Goal: Task Accomplishment & Management: Use online tool/utility

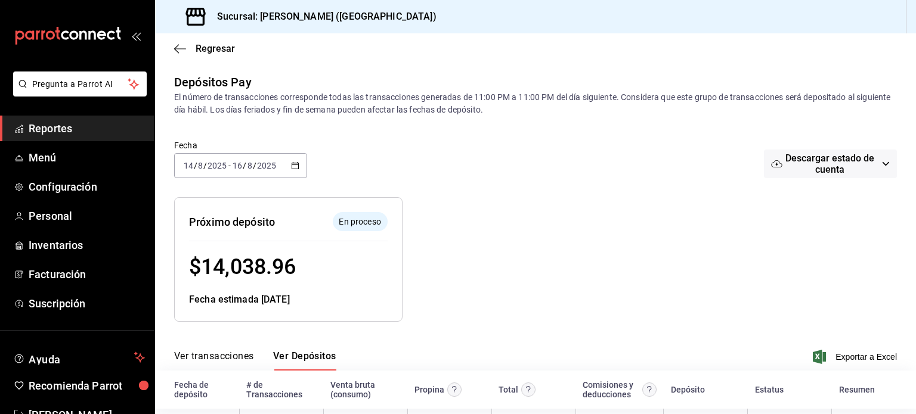
click at [57, 128] on span "Reportes" at bounding box center [87, 128] width 116 height 16
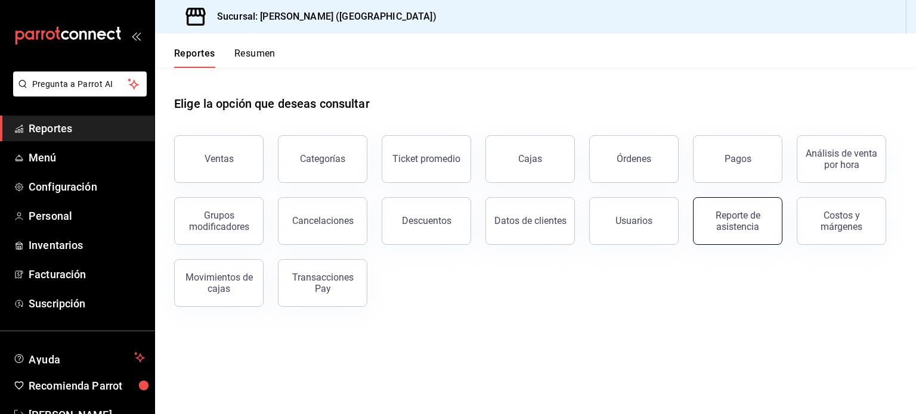
click at [745, 212] on div "Reporte de asistencia" at bounding box center [738, 221] width 74 height 23
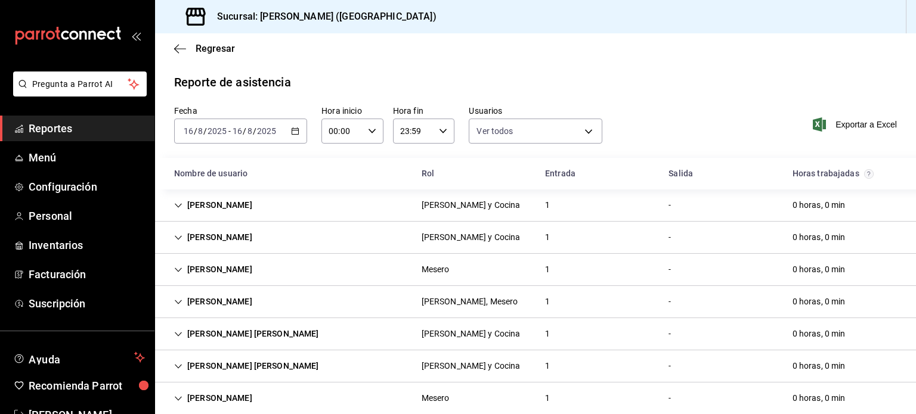
scroll to position [19, 0]
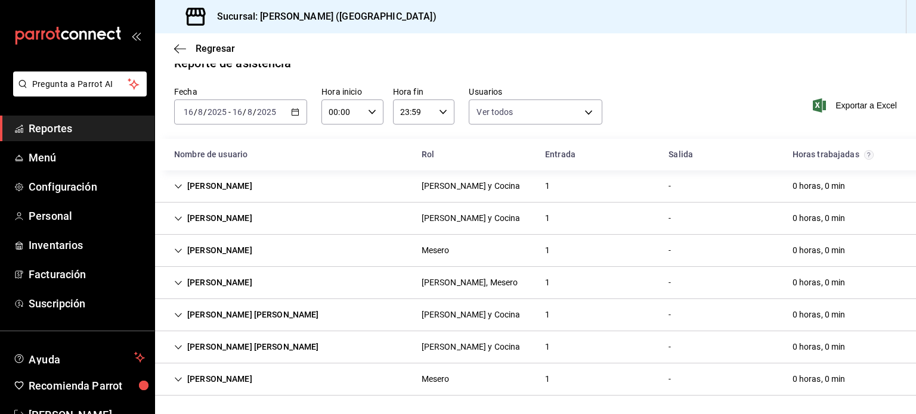
click at [295, 109] on icon "button" at bounding box center [295, 112] width 8 height 8
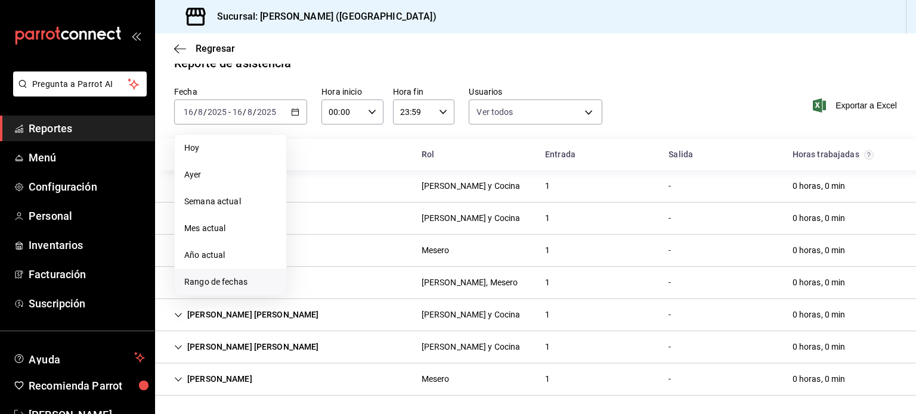
click at [218, 276] on span "Rango de fechas" at bounding box center [230, 282] width 92 height 13
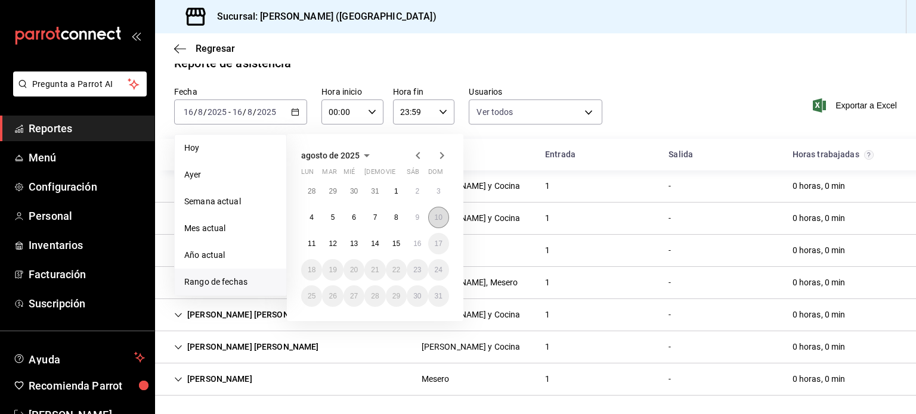
click at [435, 220] on abbr "10" at bounding box center [439, 218] width 8 height 8
click at [425, 240] on button "16" at bounding box center [417, 243] width 21 height 21
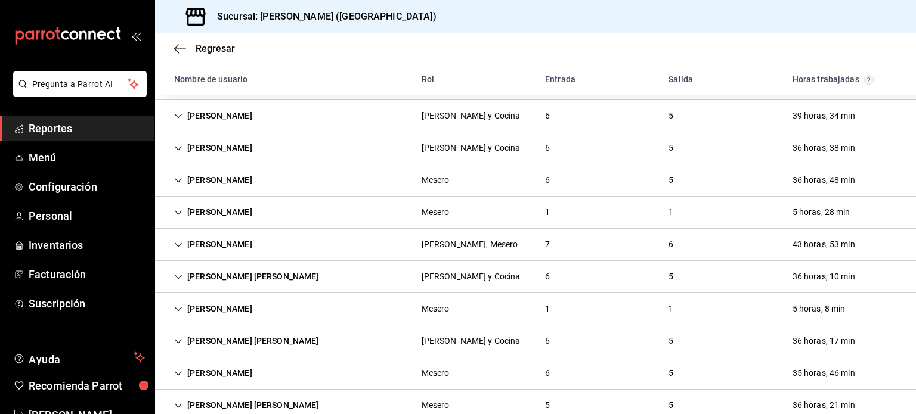
scroll to position [147, 0]
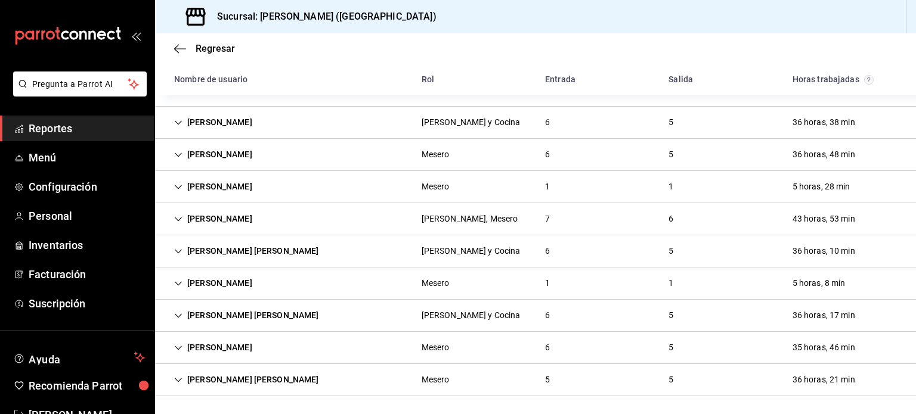
click at [174, 283] on icon "Cell" at bounding box center [178, 284] width 8 height 8
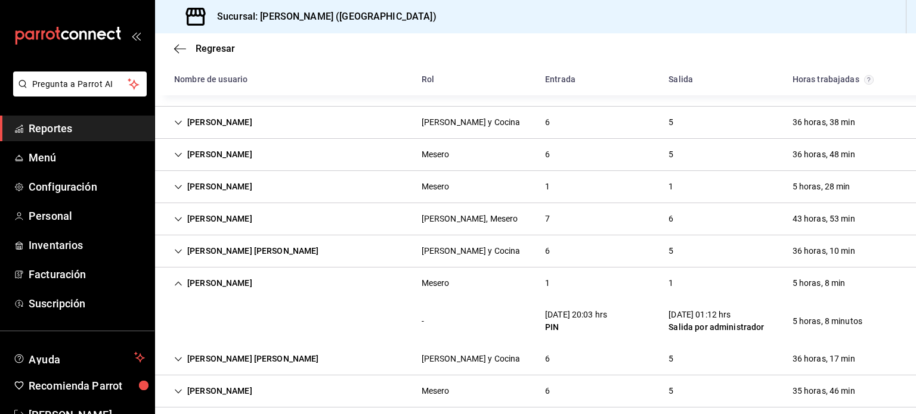
click at [174, 283] on icon "Cell" at bounding box center [178, 284] width 8 height 8
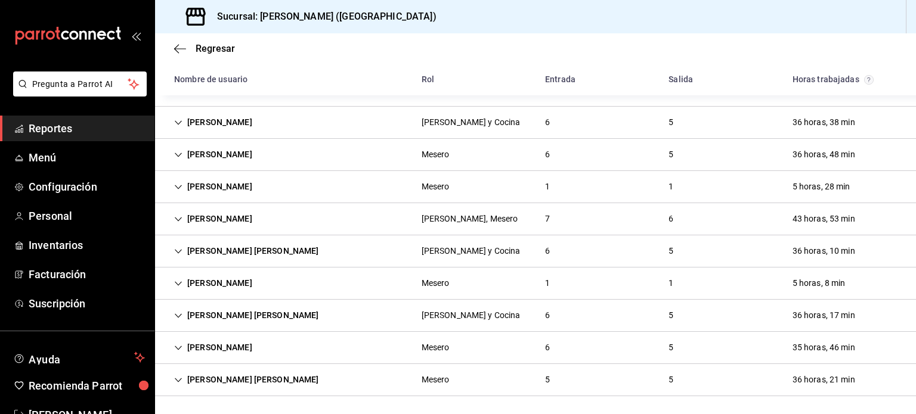
click at [175, 378] on icon "Cell" at bounding box center [178, 380] width 7 height 4
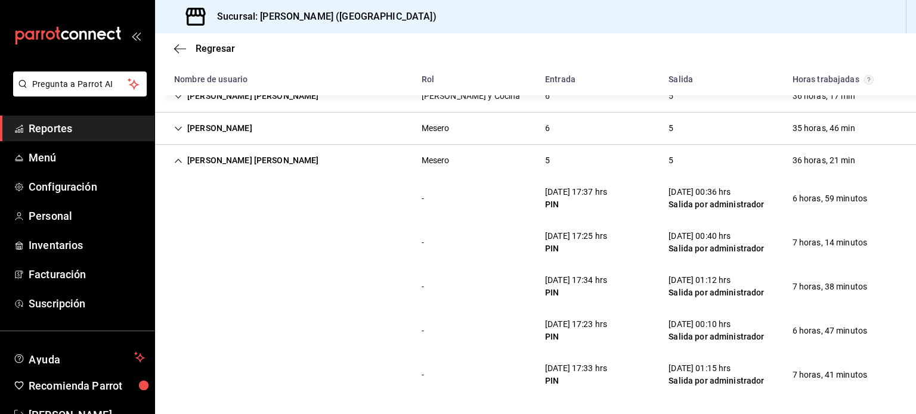
scroll to position [367, 0]
click at [174, 159] on icon "Cell" at bounding box center [178, 160] width 8 height 8
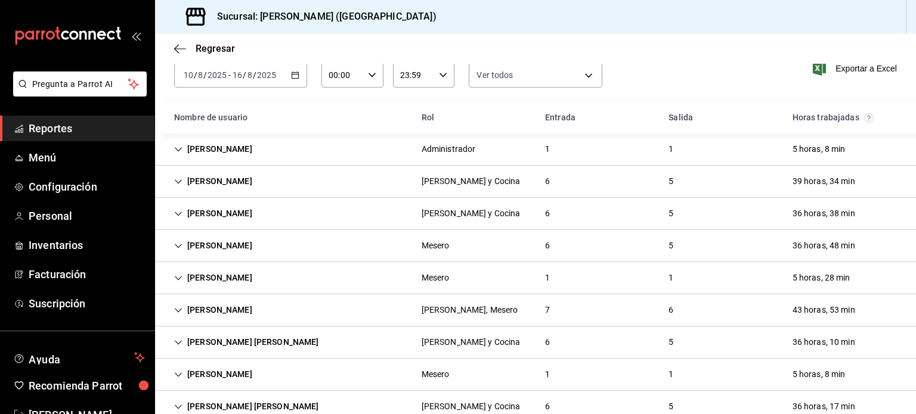
scroll to position [57, 0]
click at [174, 178] on icon "Cell" at bounding box center [178, 181] width 8 height 8
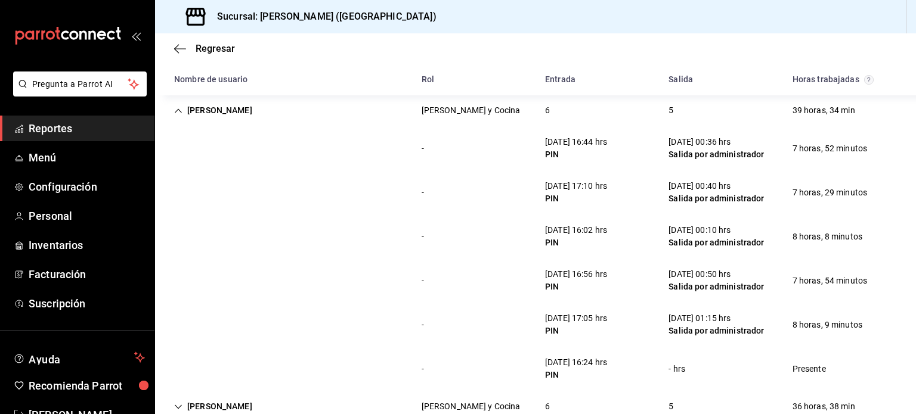
scroll to position [128, 0]
click at [178, 109] on icon "Cell" at bounding box center [178, 110] width 8 height 8
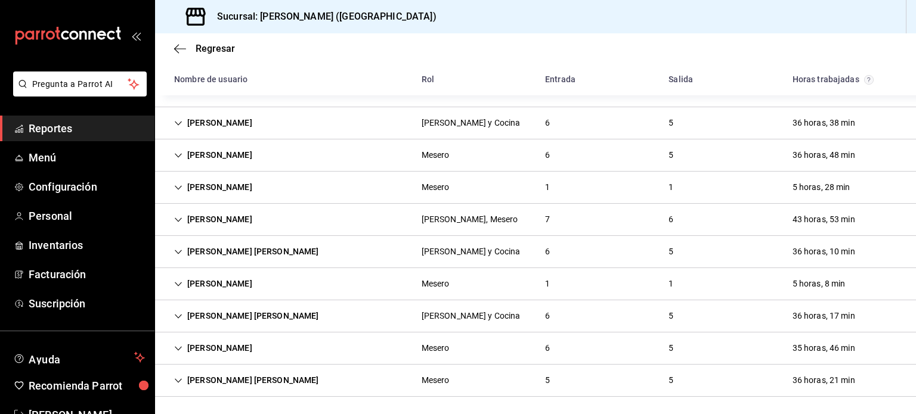
scroll to position [147, 0]
click at [183, 112] on div "[PERSON_NAME]" at bounding box center [213, 123] width 97 height 22
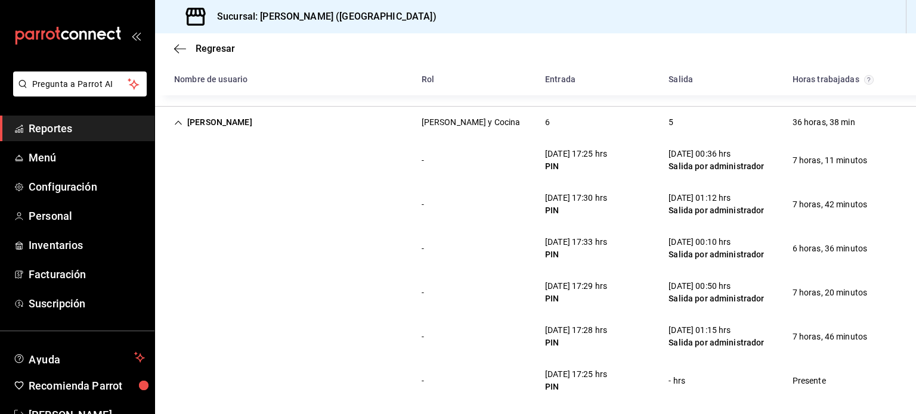
click at [179, 112] on div "[PERSON_NAME]" at bounding box center [213, 123] width 97 height 22
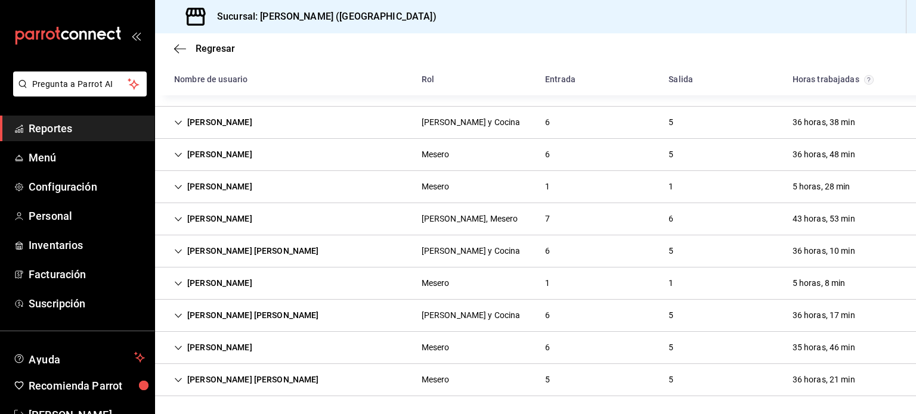
click at [179, 112] on div "[PERSON_NAME]" at bounding box center [213, 123] width 97 height 22
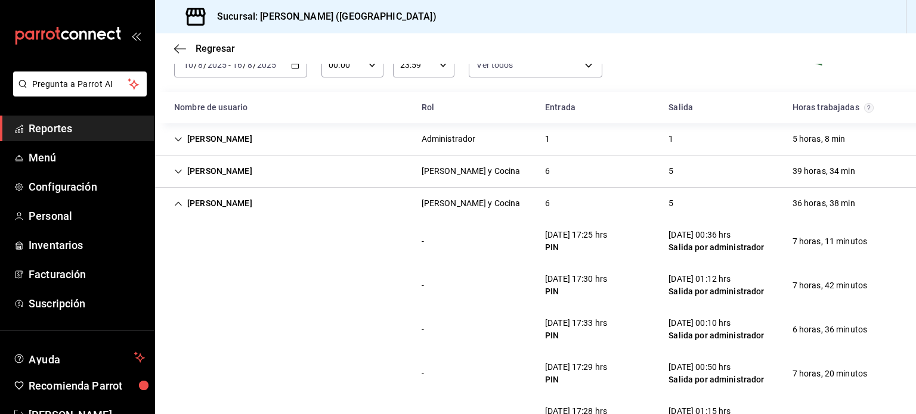
scroll to position [0, 0]
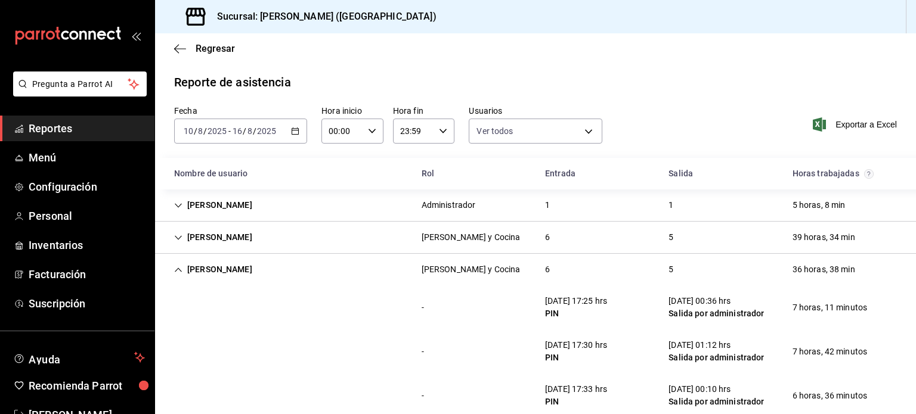
click at [63, 128] on span "Reportes" at bounding box center [87, 128] width 116 height 16
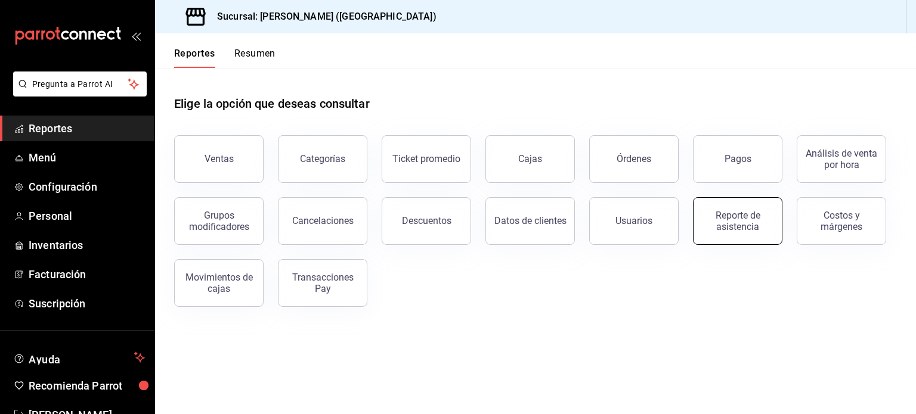
click at [753, 224] on div "Reporte de asistencia" at bounding box center [738, 221] width 74 height 23
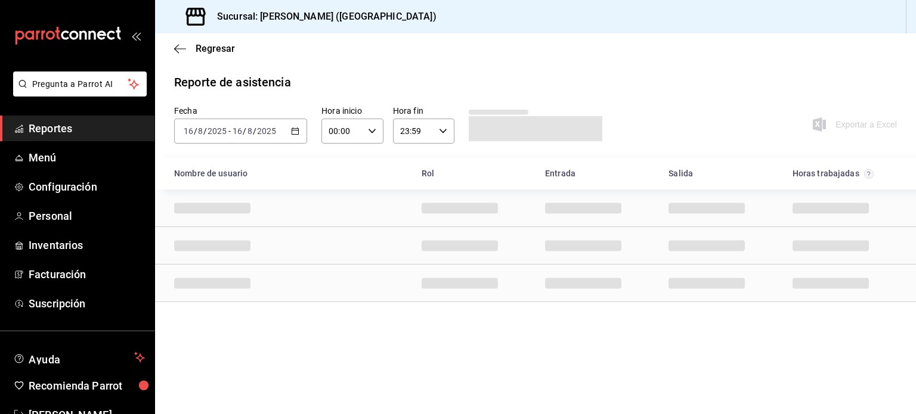
click at [291, 132] on icon "button" at bounding box center [295, 131] width 8 height 8
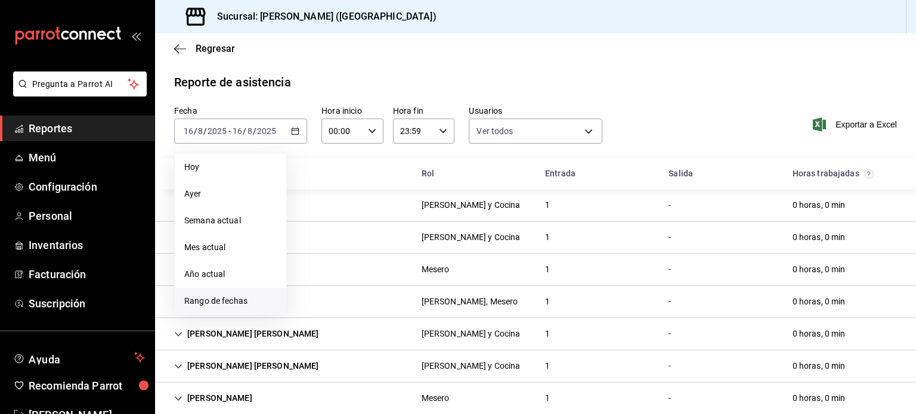
click at [252, 300] on span "Rango de fechas" at bounding box center [230, 301] width 92 height 13
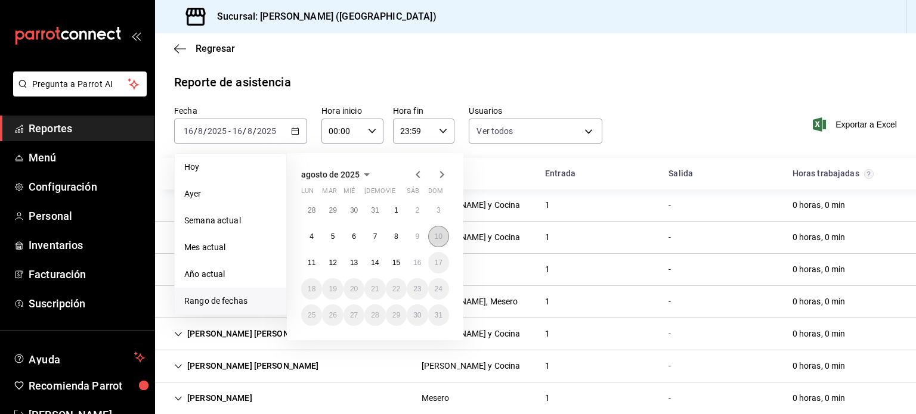
click at [440, 239] on abbr "10" at bounding box center [439, 237] width 8 height 8
click at [416, 260] on abbr "16" at bounding box center [417, 263] width 8 height 8
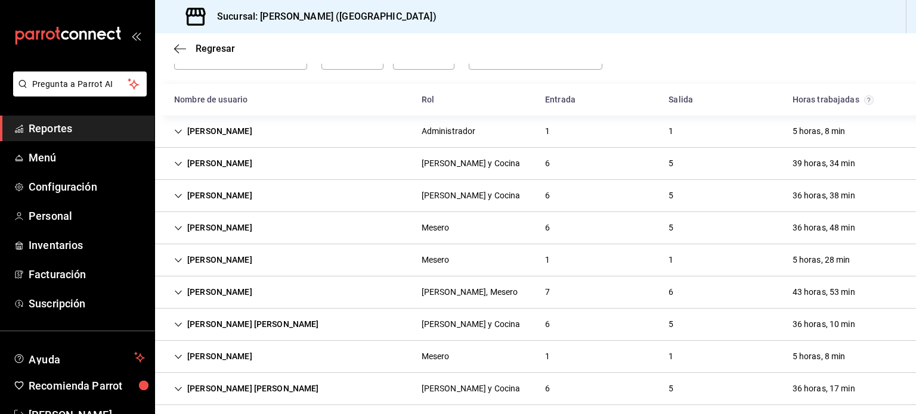
scroll to position [73, 0]
click at [177, 165] on icon "Cell" at bounding box center [178, 164] width 8 height 8
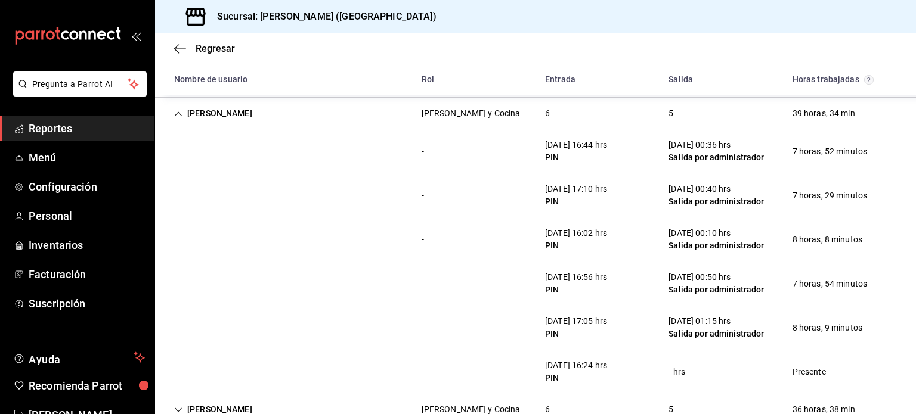
scroll to position [116, 0]
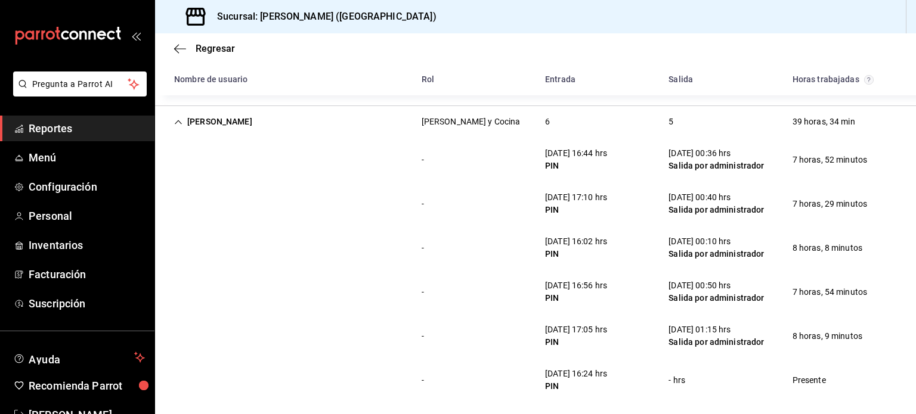
click at [182, 122] on icon "Cell" at bounding box center [178, 122] width 8 height 8
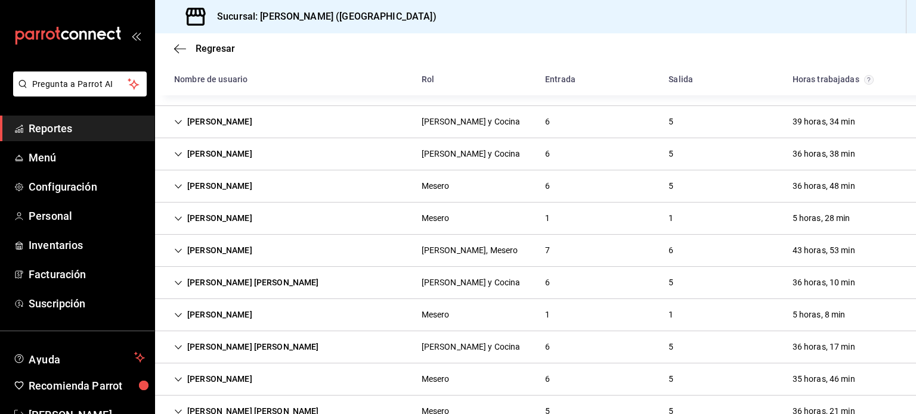
click at [175, 152] on icon "Cell" at bounding box center [178, 154] width 7 height 4
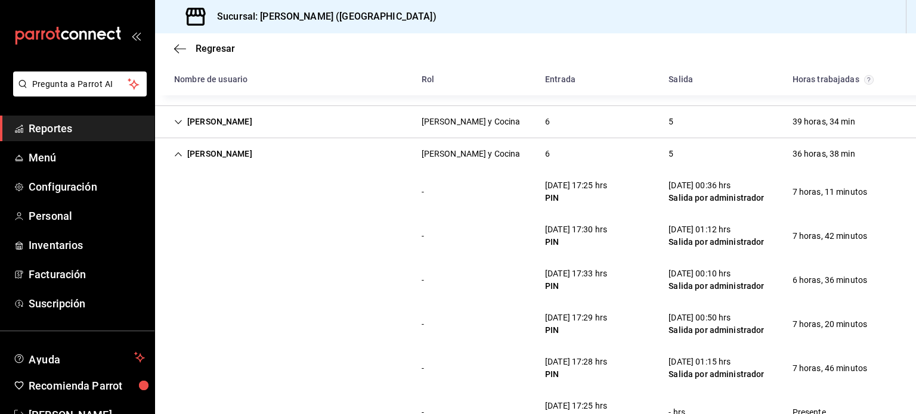
click at [176, 154] on icon "Cell" at bounding box center [178, 154] width 8 height 8
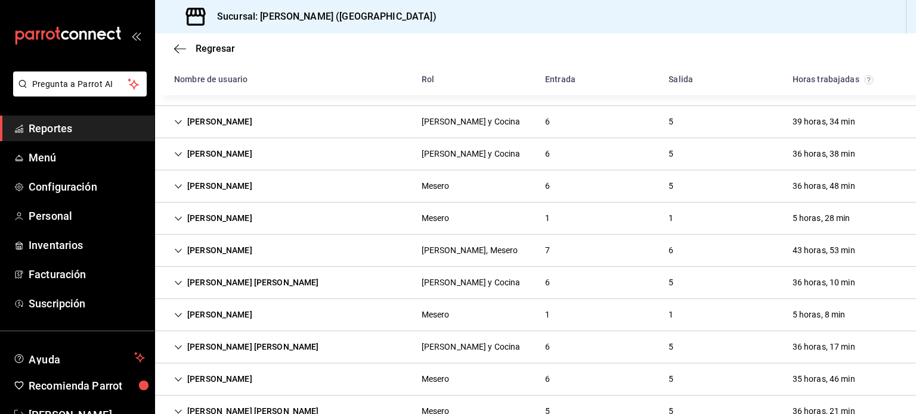
scroll to position [147, 0]
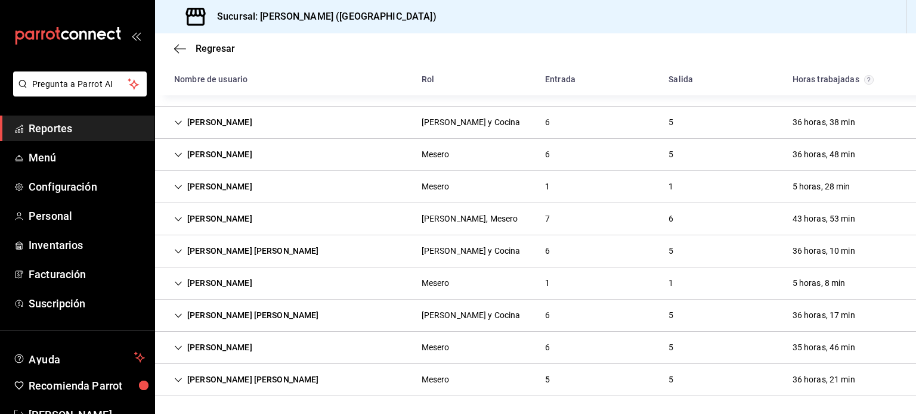
click at [172, 346] on div "[PERSON_NAME]" at bounding box center [213, 348] width 97 height 22
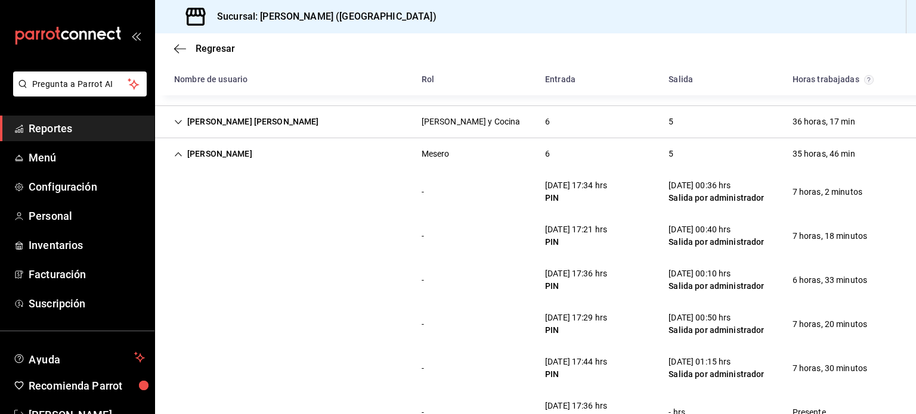
scroll to position [342, 0]
click at [181, 150] on icon "Cell" at bounding box center [178, 154] width 8 height 8
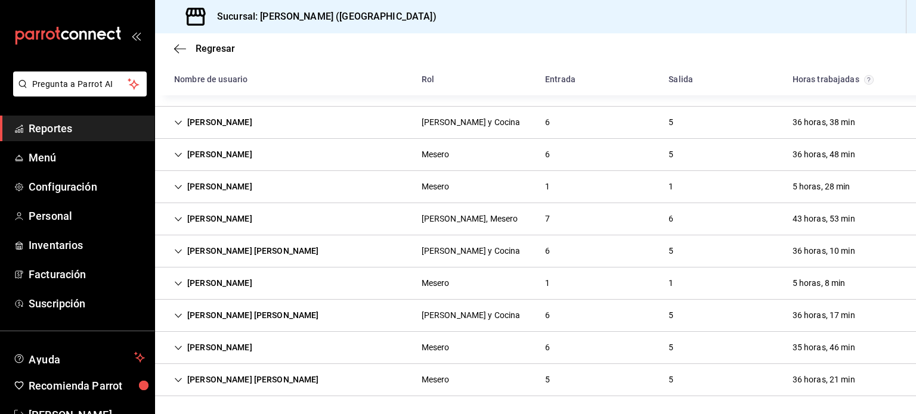
click at [178, 315] on icon "Cell" at bounding box center [178, 316] width 7 height 4
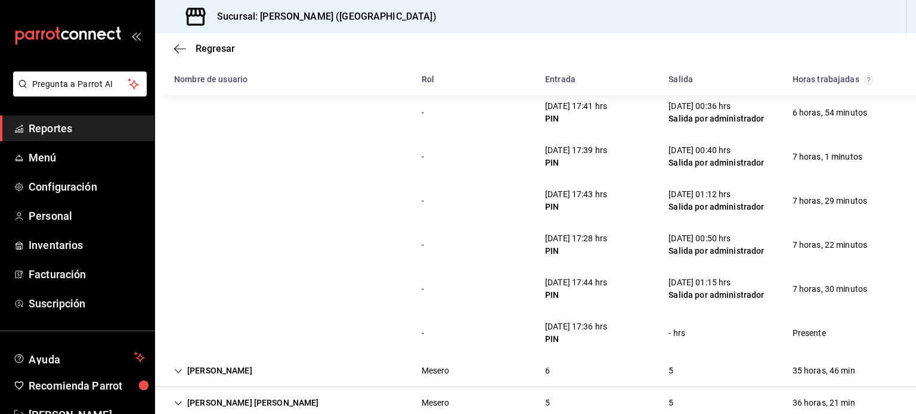
scroll to position [342, 0]
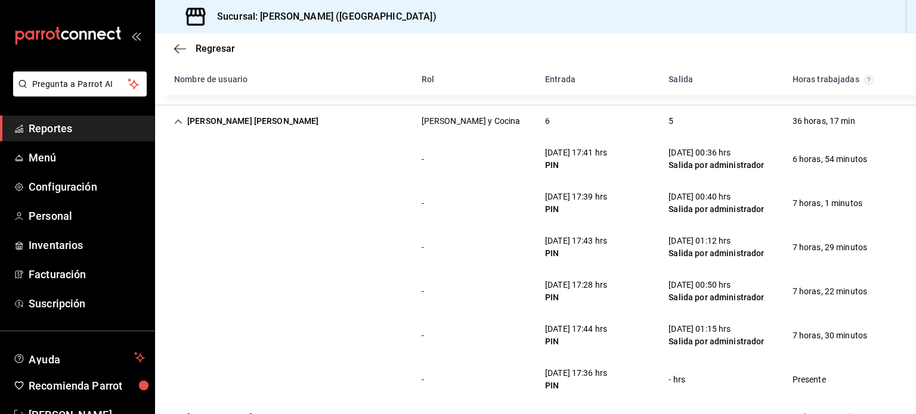
click at [175, 119] on icon "Cell" at bounding box center [178, 121] width 8 height 8
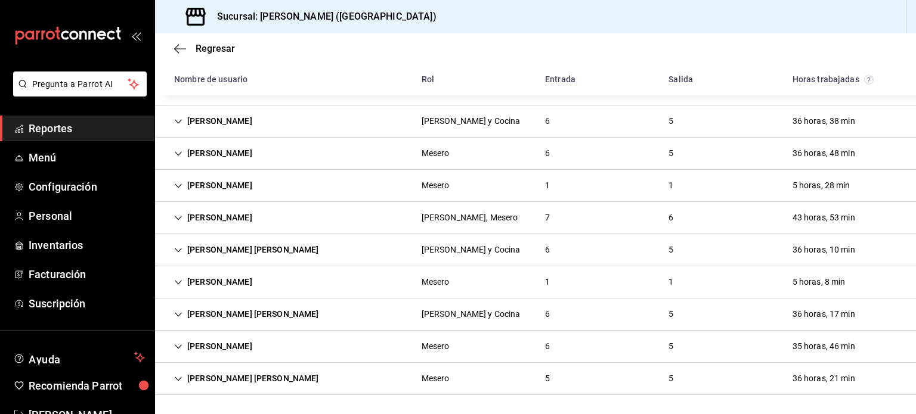
scroll to position [147, 0]
click at [179, 252] on icon "Cell" at bounding box center [178, 251] width 7 height 4
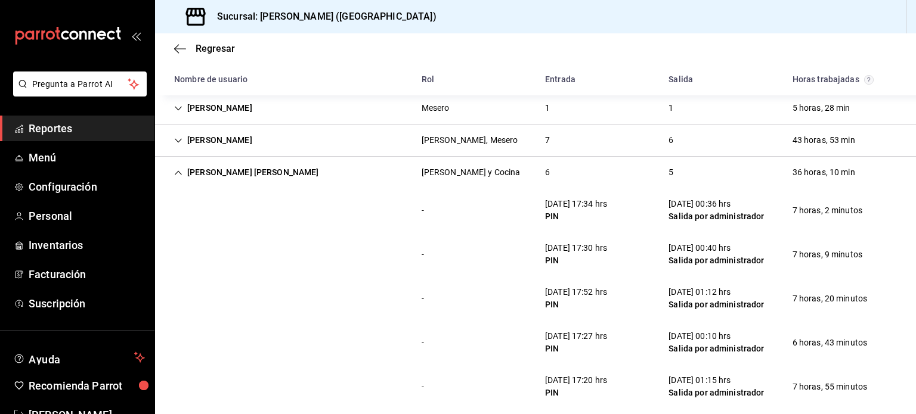
scroll to position [225, 0]
click at [179, 174] on icon "Cell" at bounding box center [178, 173] width 8 height 8
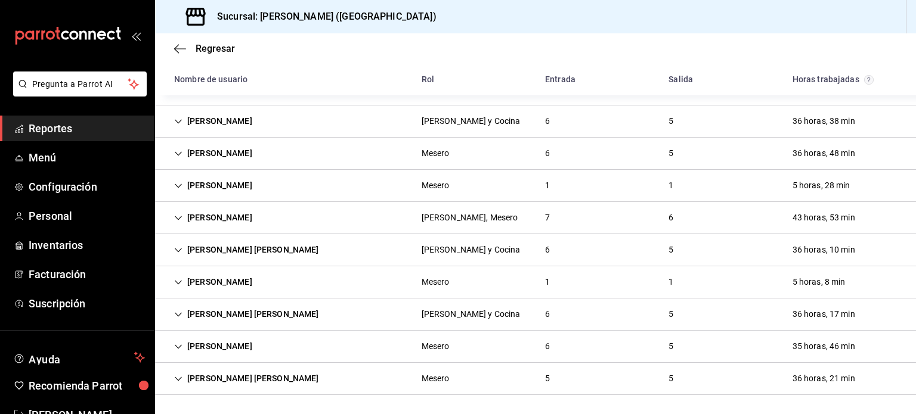
scroll to position [147, 0]
click at [279, 109] on div "[PERSON_NAME] [PERSON_NAME] y Cocina 6 5 36 horas, 38 min" at bounding box center [535, 123] width 761 height 32
